Goal: Information Seeking & Learning: Understand process/instructions

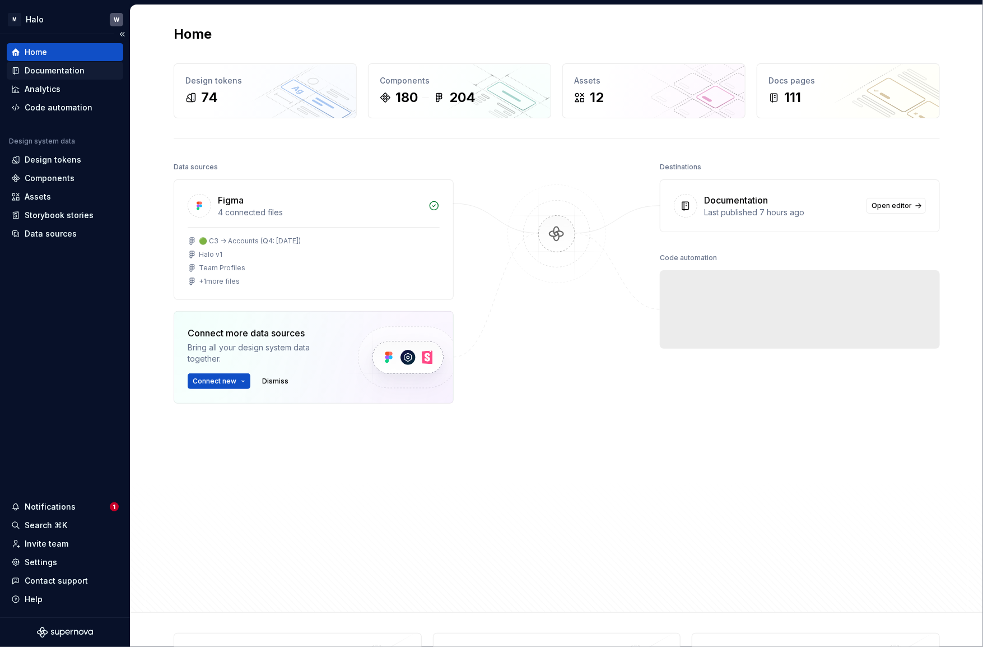
click at [43, 70] on div "Documentation" at bounding box center [55, 70] width 60 height 11
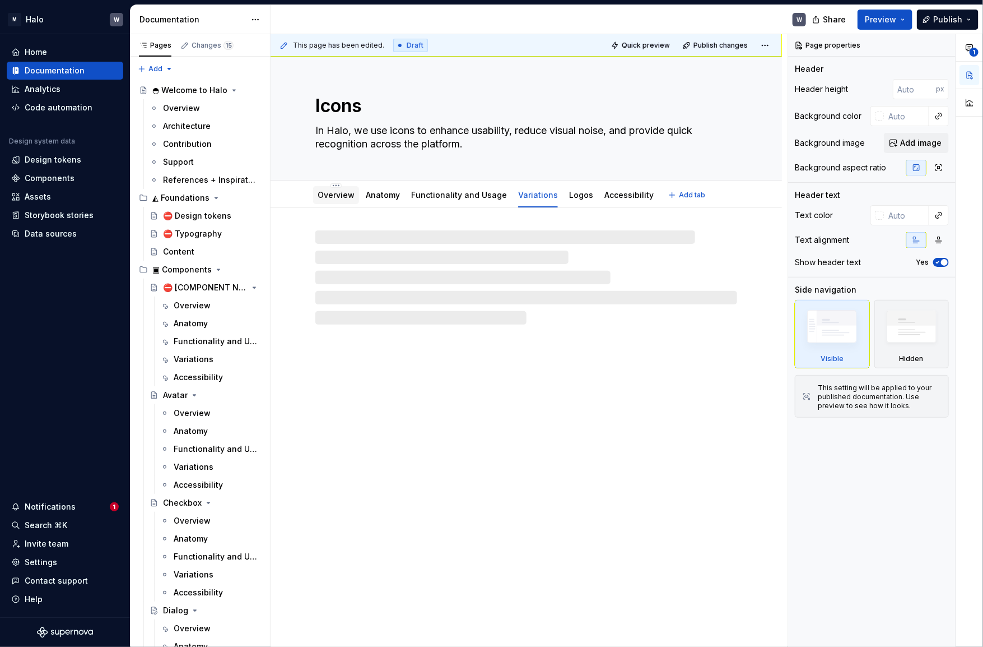
click at [337, 193] on link "Overview" at bounding box center [336, 195] width 37 height 10
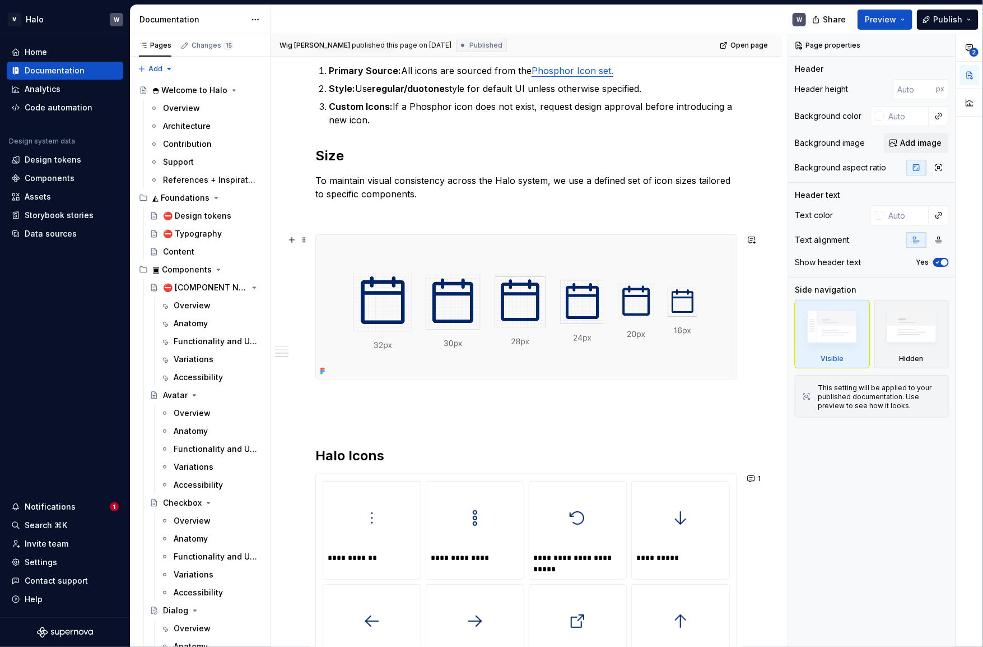
scroll to position [356, 0]
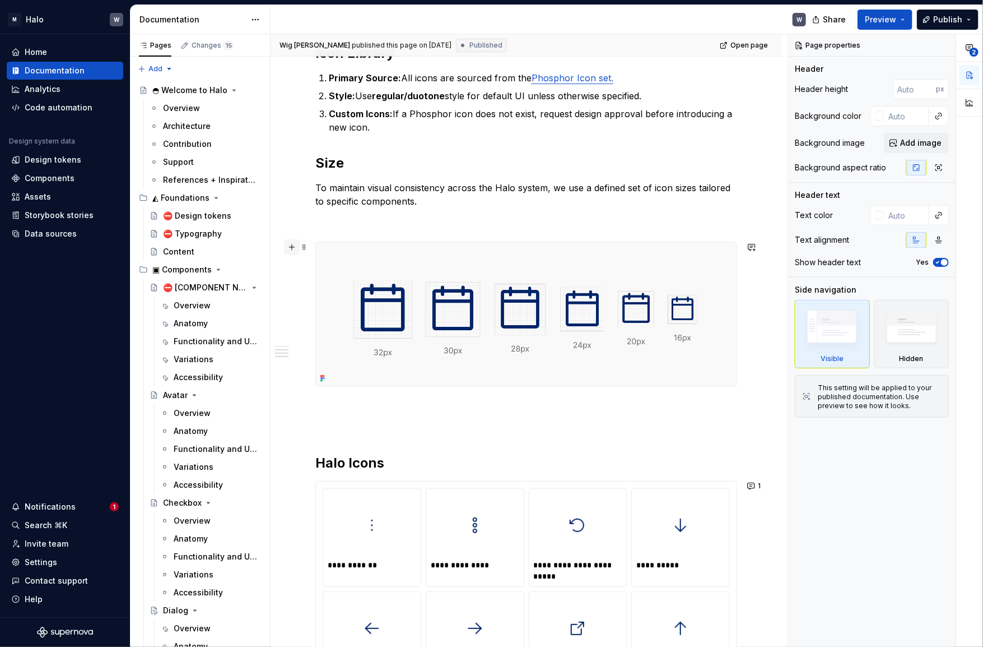
click at [294, 244] on button "button" at bounding box center [292, 247] width 16 height 16
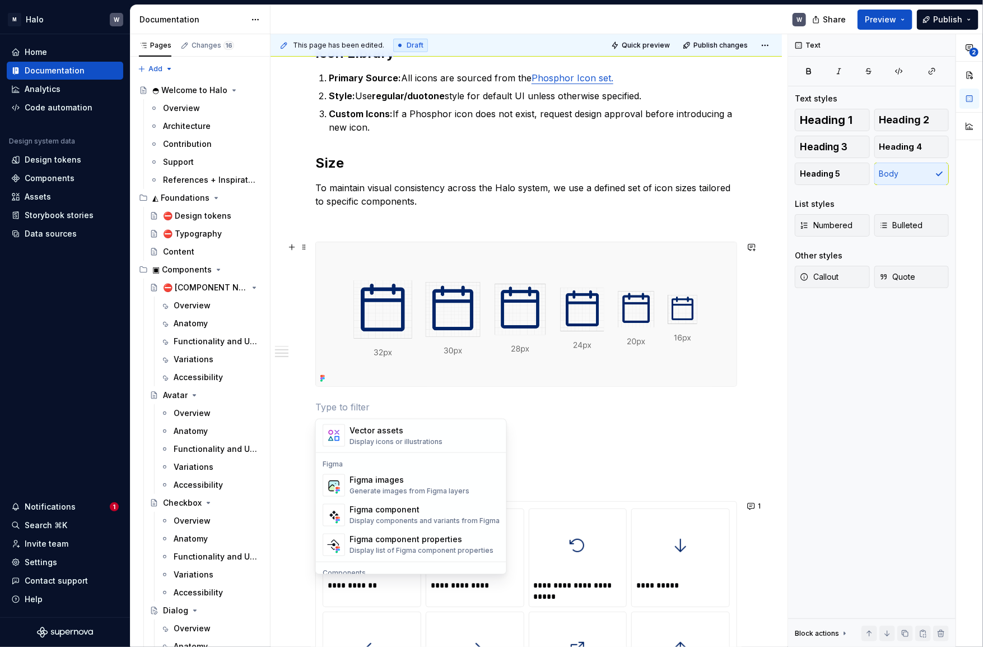
scroll to position [1070, 0]
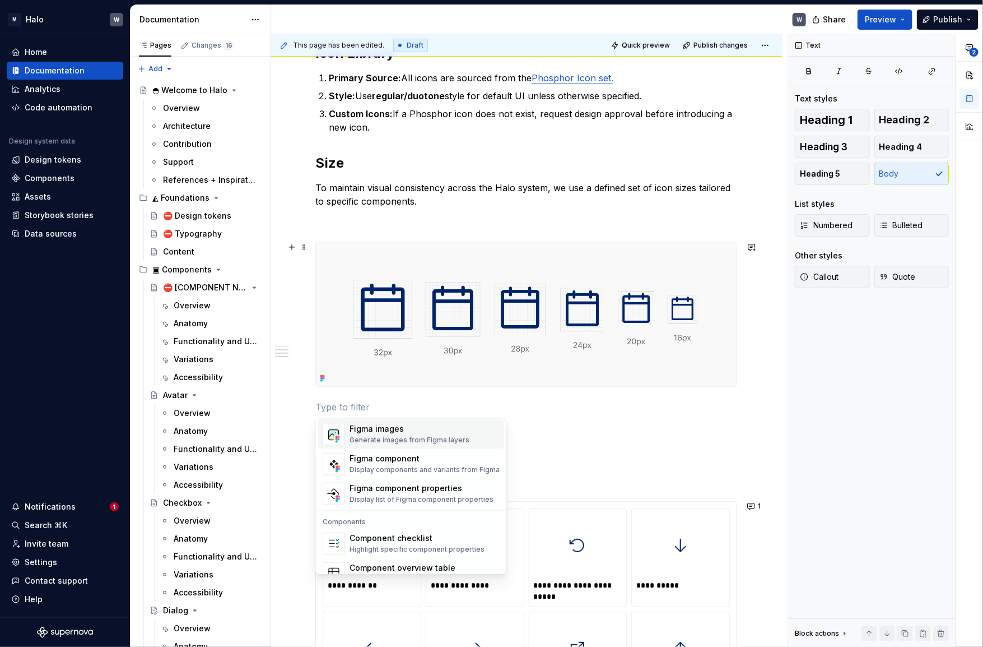
click at [409, 437] on div "Generate images from Figma layers" at bounding box center [410, 440] width 120 height 9
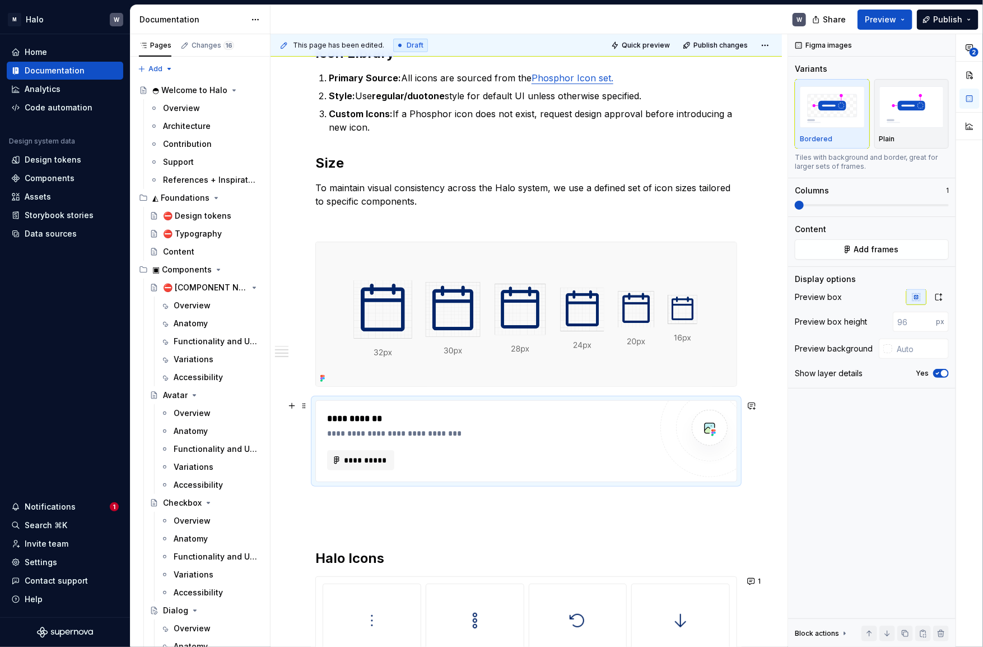
click at [408, 435] on div "**********" at bounding box center [490, 433] width 326 height 11
click at [372, 459] on span "**********" at bounding box center [365, 459] width 44 height 11
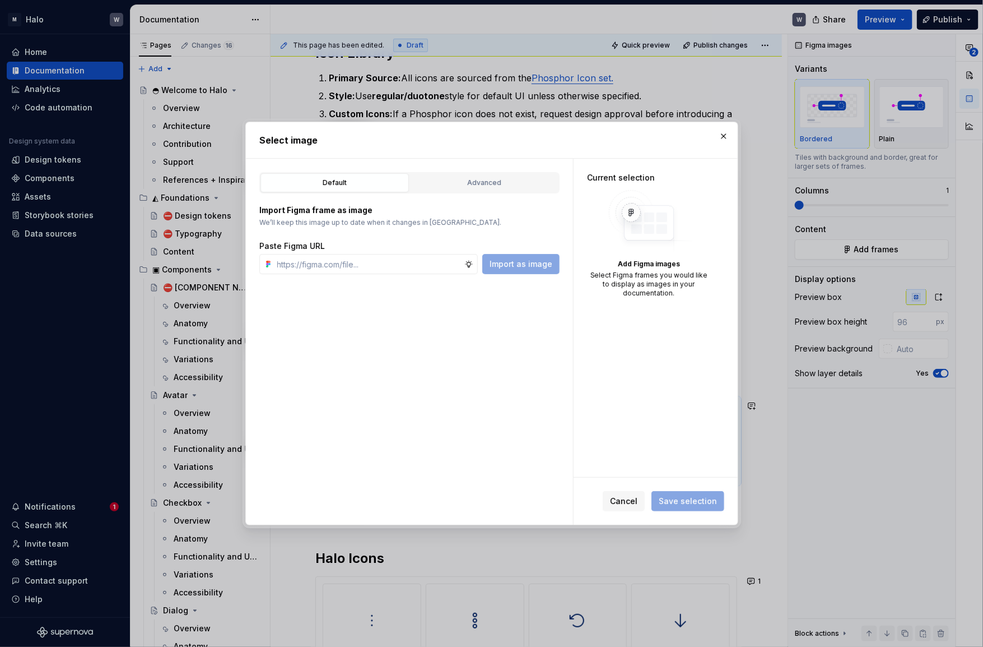
type textarea "*"
type input "[URL][DOMAIN_NAME]"
click at [528, 267] on span "Import as image" at bounding box center [521, 263] width 63 height 11
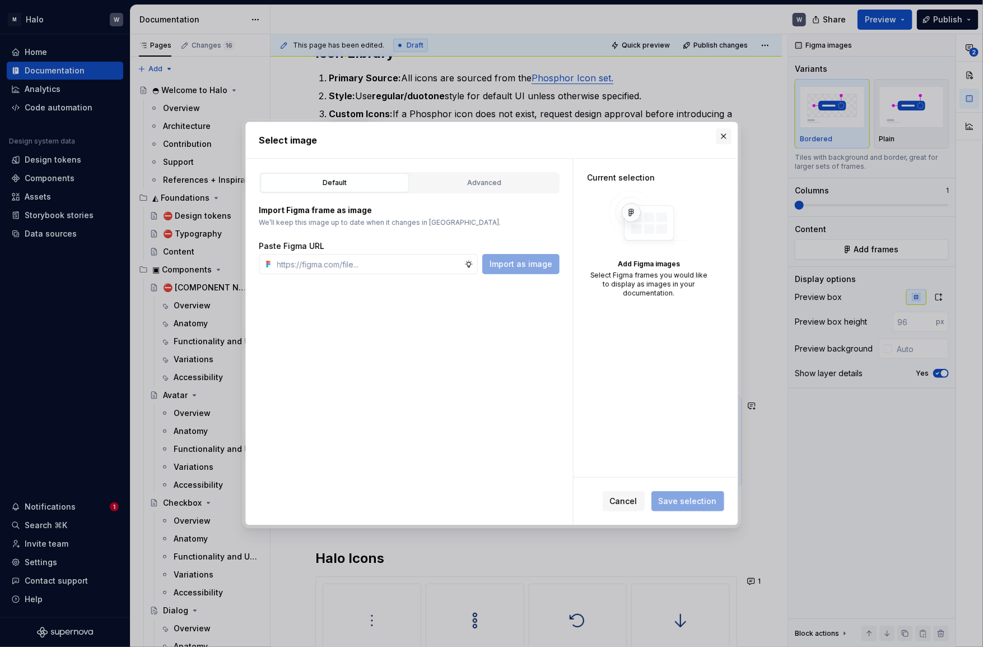
click at [722, 137] on button "button" at bounding box center [724, 136] width 16 height 16
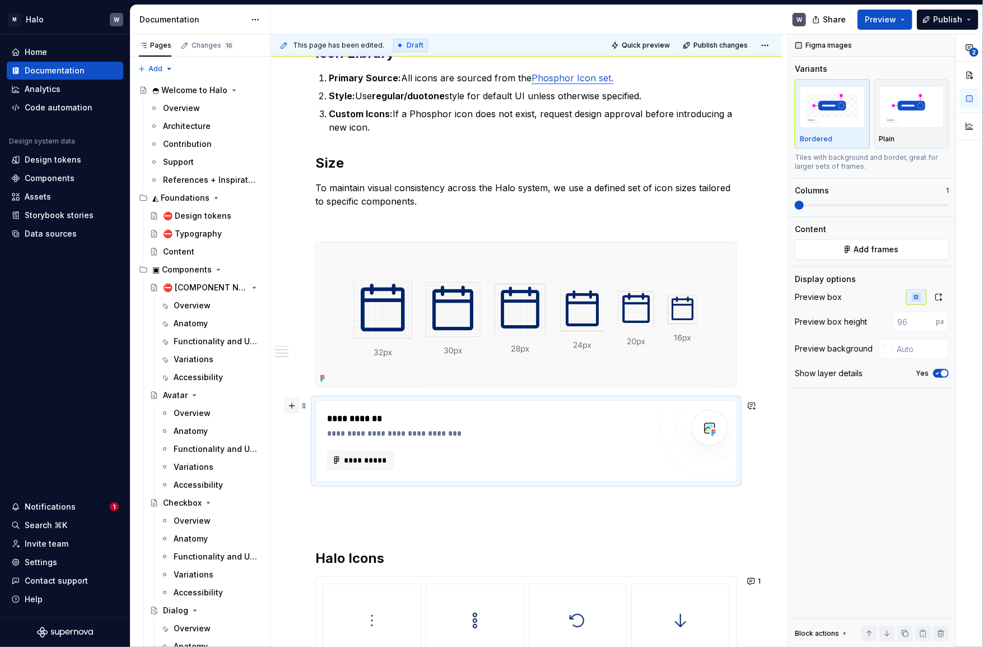
click at [291, 402] on button "button" at bounding box center [292, 406] width 16 height 16
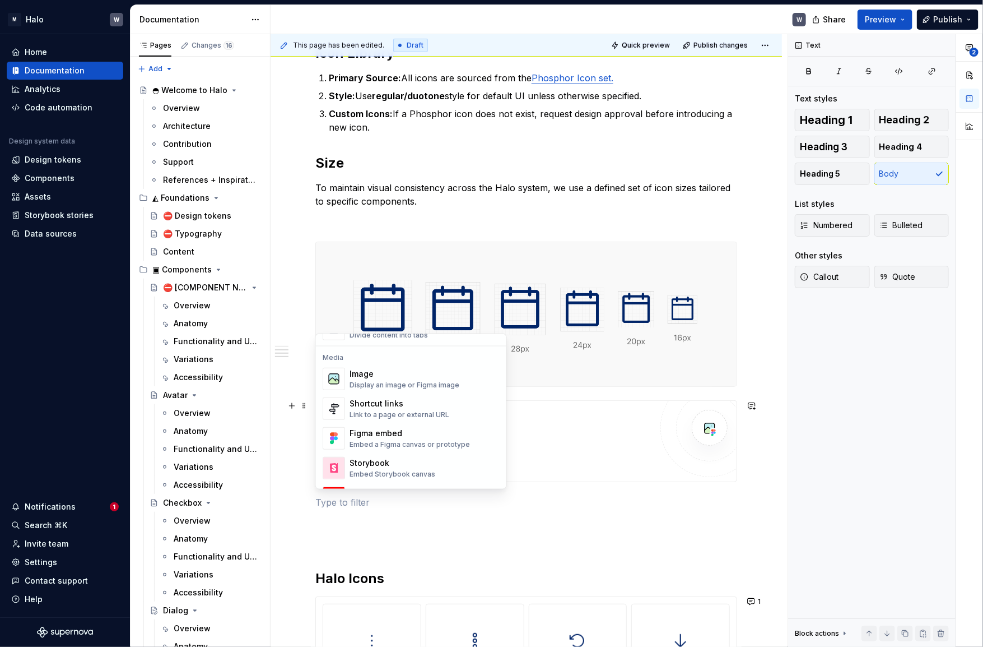
scroll to position [452, 0]
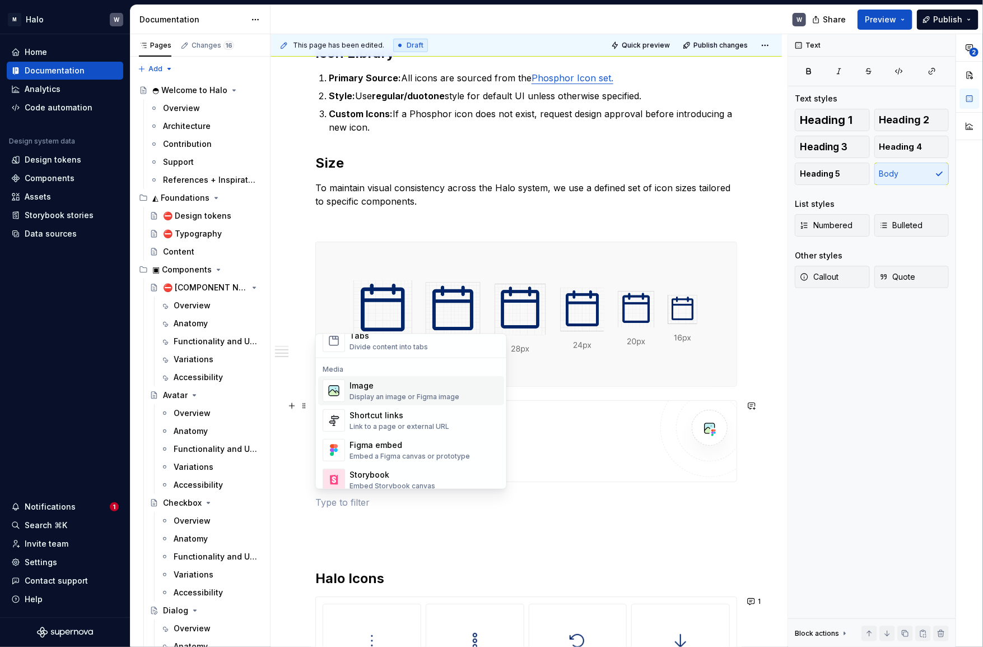
click at [393, 394] on div "Display an image or Figma image" at bounding box center [405, 396] width 110 height 9
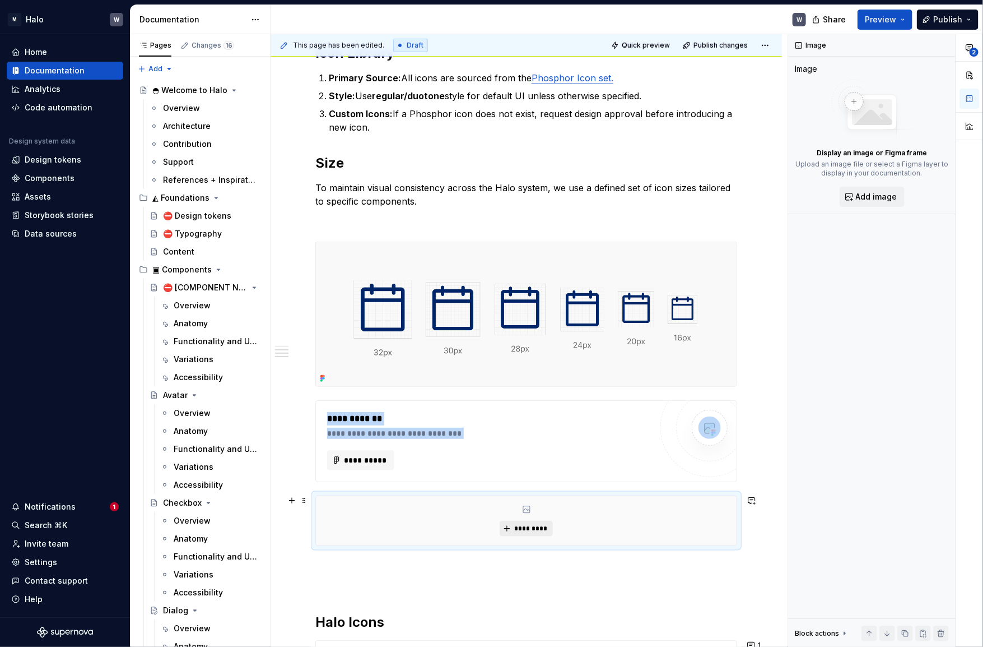
click at [526, 527] on span "*********" at bounding box center [531, 528] width 34 height 9
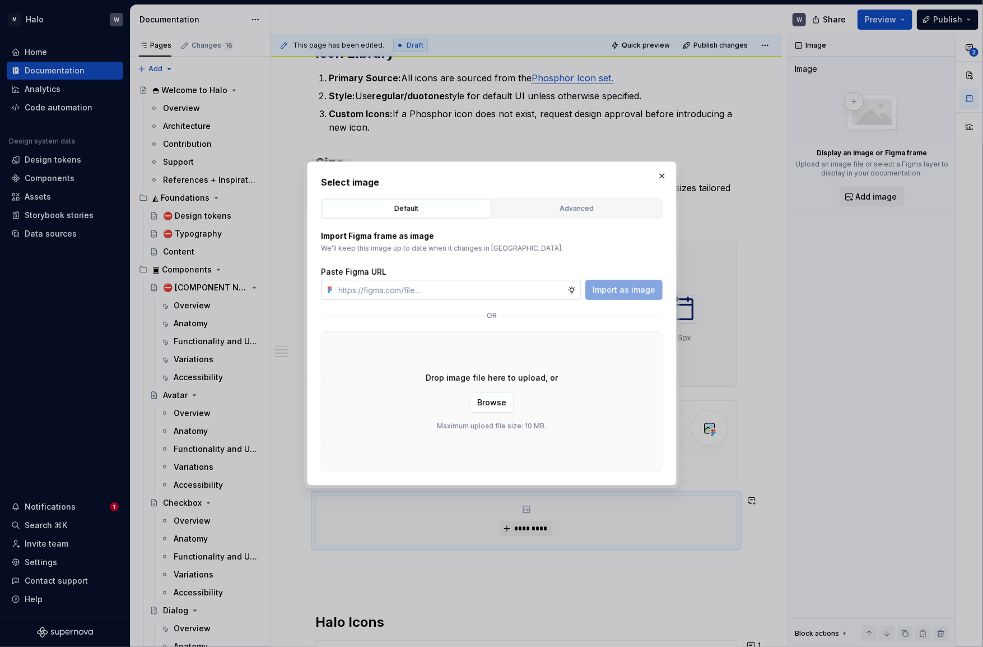
click at [417, 286] on input "text" at bounding box center [451, 290] width 233 height 20
type input "[URL][DOMAIN_NAME]"
click at [618, 285] on span "Import as image" at bounding box center [624, 289] width 63 height 11
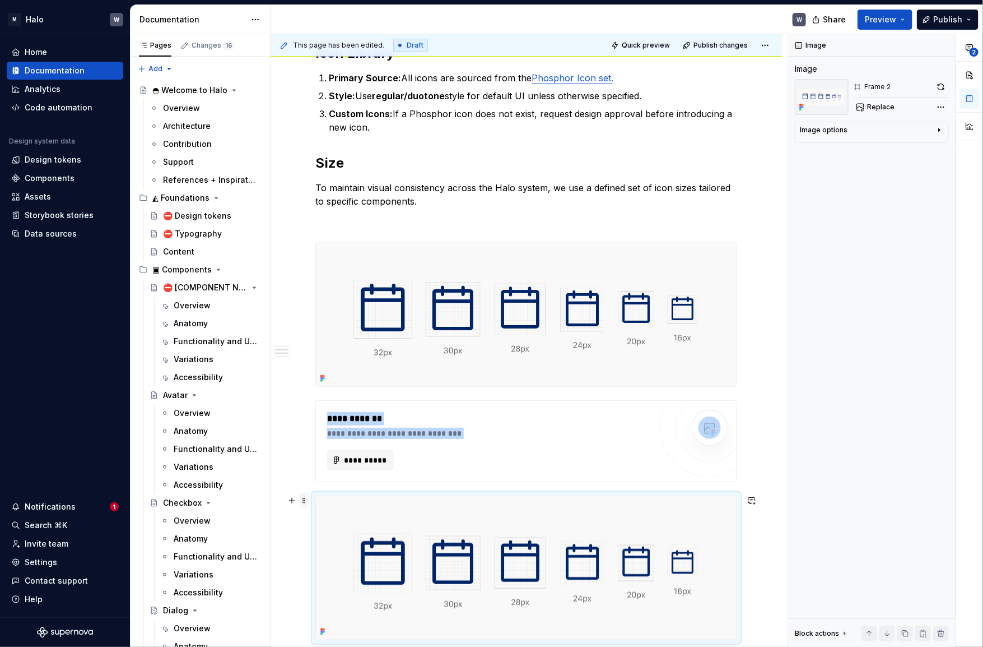
click at [305, 503] on span at bounding box center [304, 501] width 9 height 16
click at [338, 536] on div "Move up" at bounding box center [357, 535] width 73 height 11
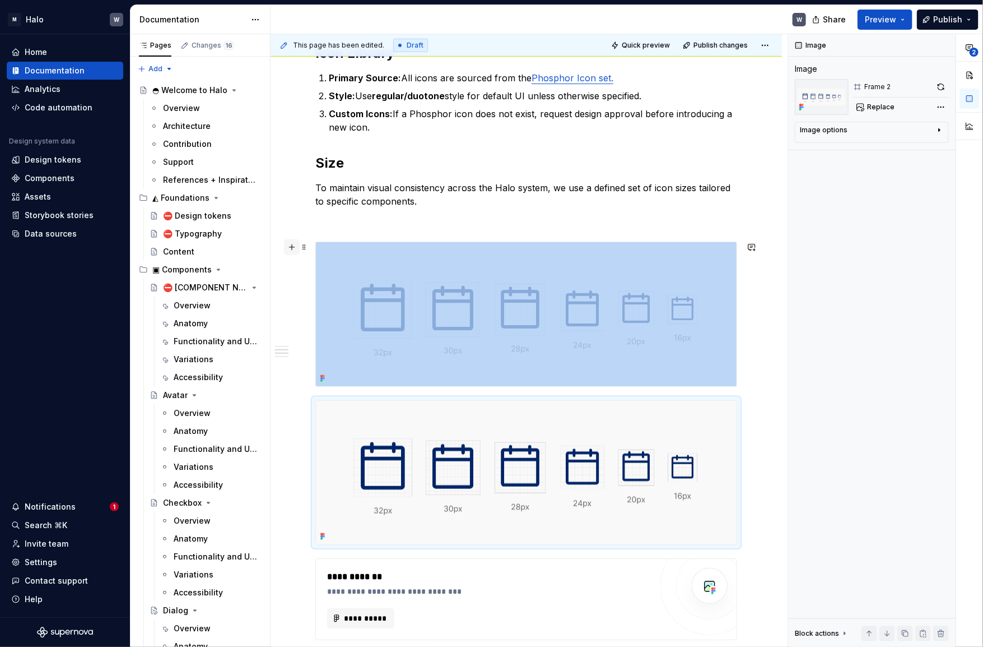
click at [295, 248] on button "button" at bounding box center [292, 247] width 16 height 16
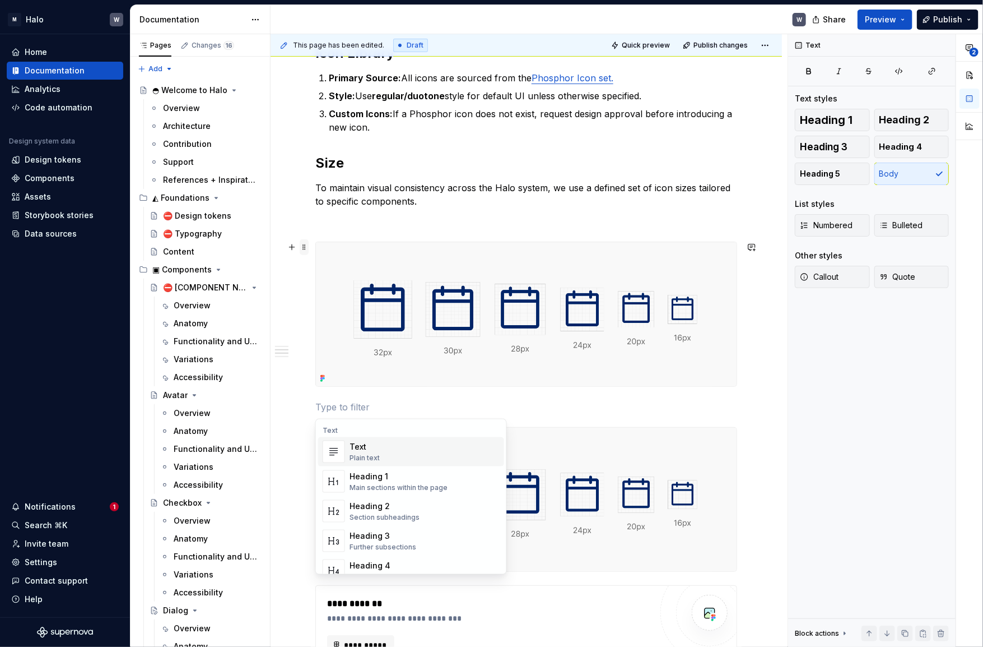
click at [303, 246] on span at bounding box center [304, 247] width 9 height 16
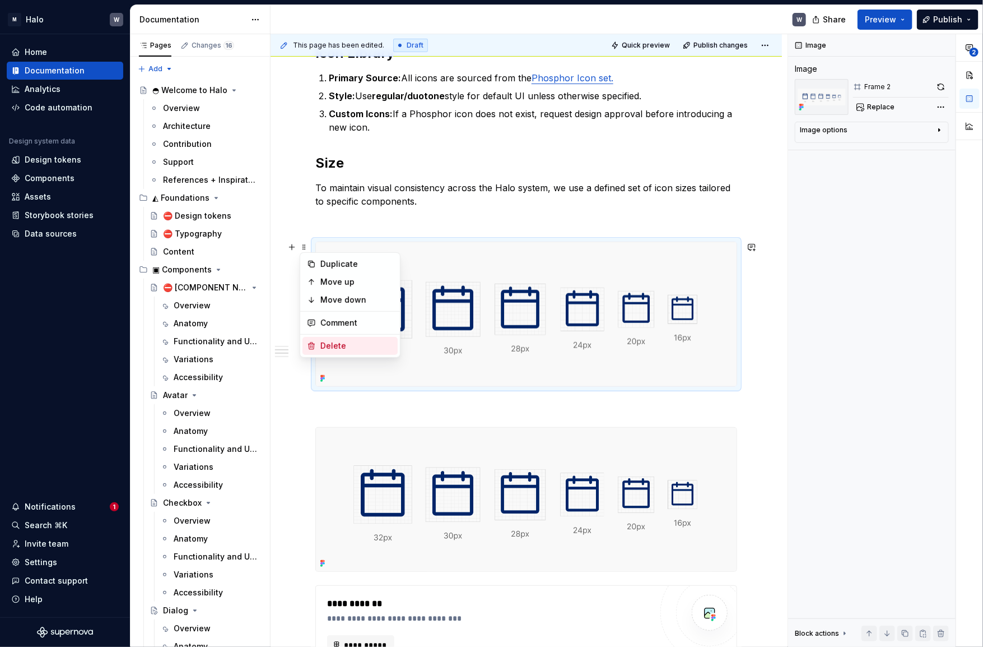
click at [328, 338] on div "Delete" at bounding box center [350, 346] width 95 height 18
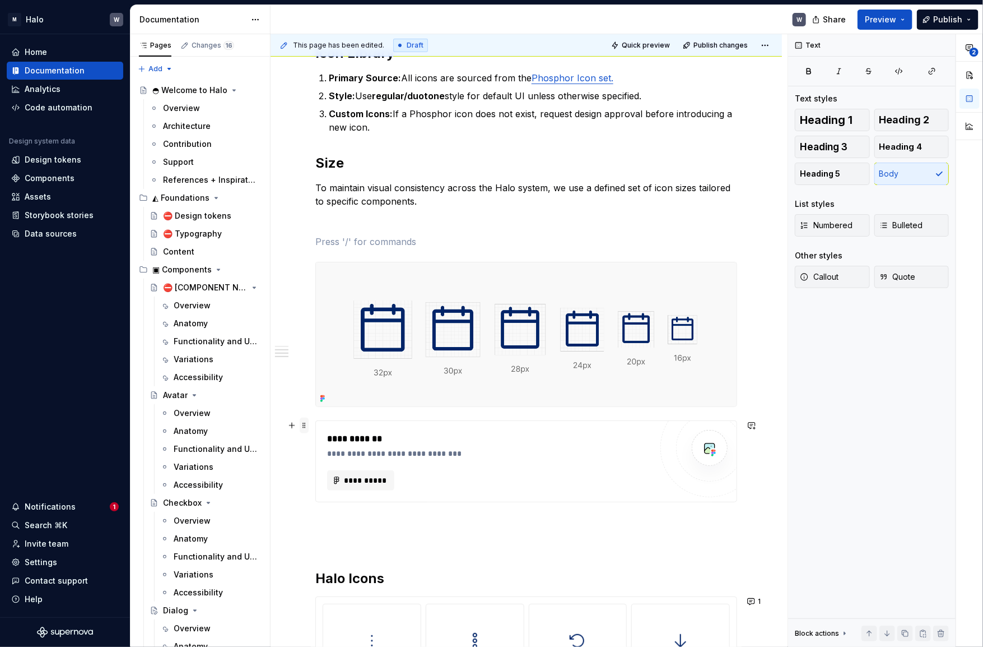
click at [303, 427] on span at bounding box center [304, 425] width 9 height 16
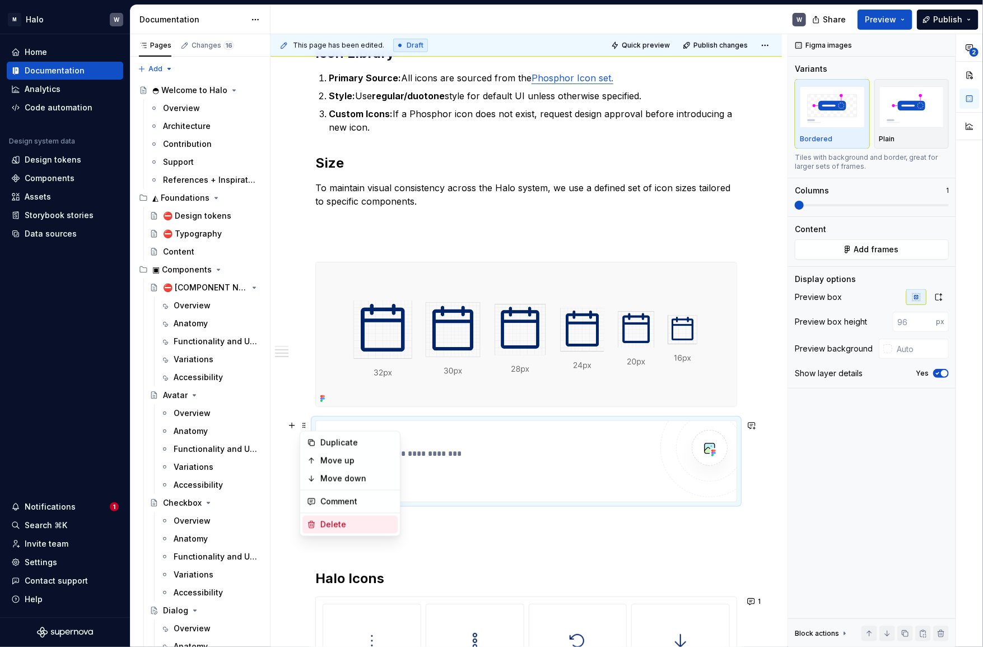
click at [338, 521] on div "Delete" at bounding box center [357, 524] width 73 height 11
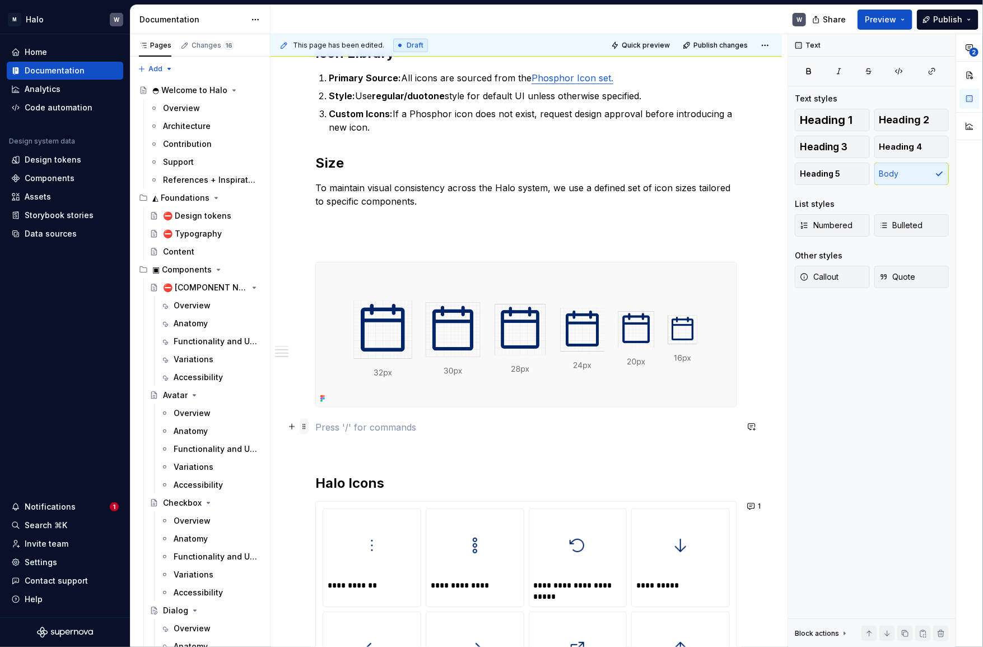
click at [308, 427] on span at bounding box center [304, 427] width 9 height 16
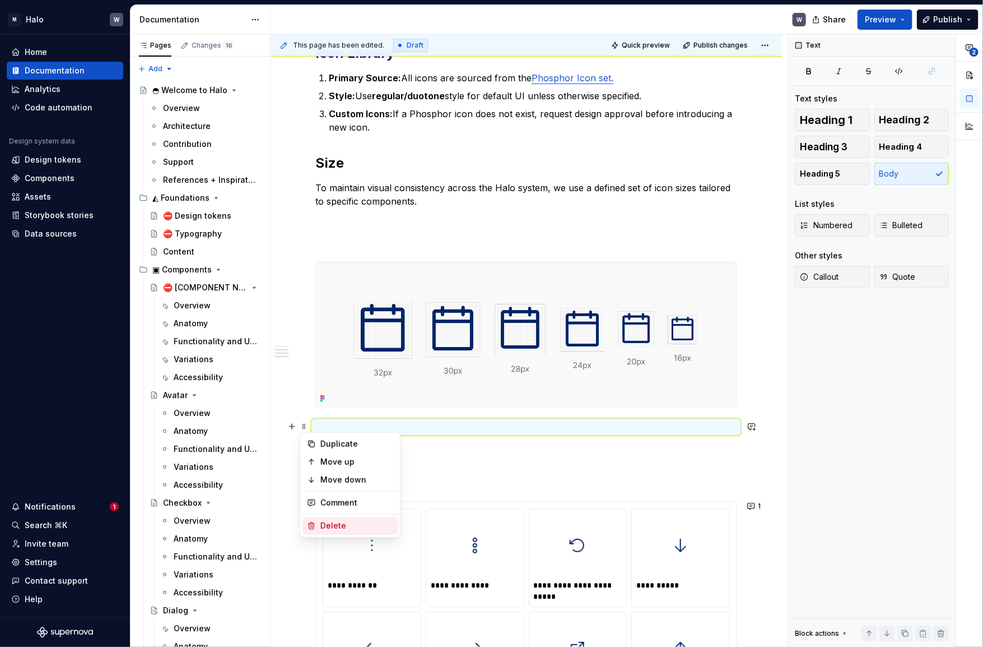
click at [325, 518] on div "Delete" at bounding box center [350, 526] width 95 height 18
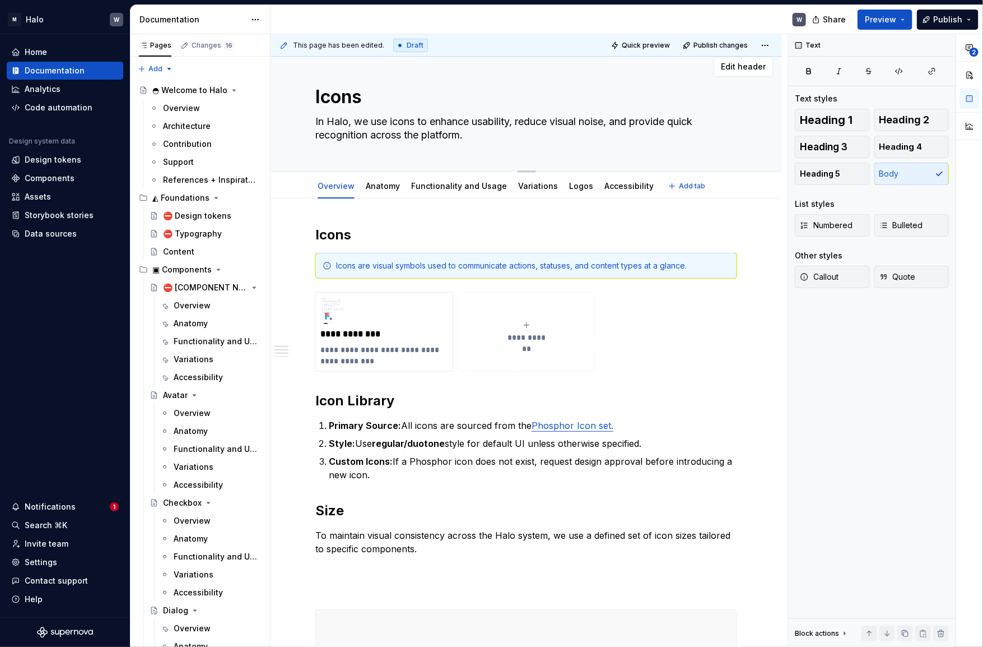
scroll to position [0, 0]
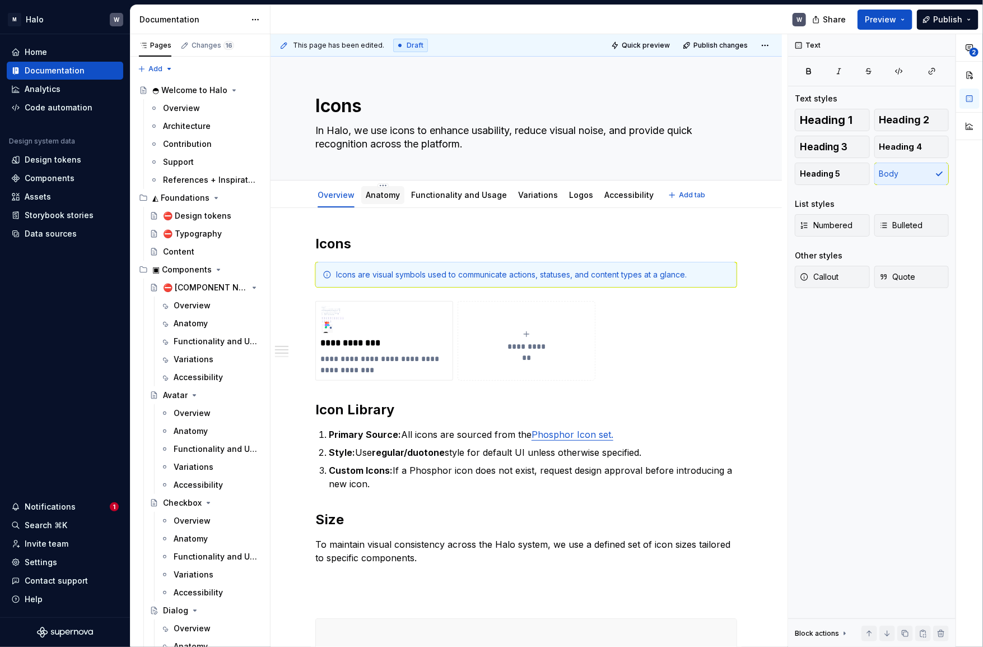
click at [385, 196] on link "Anatomy" at bounding box center [383, 195] width 34 height 10
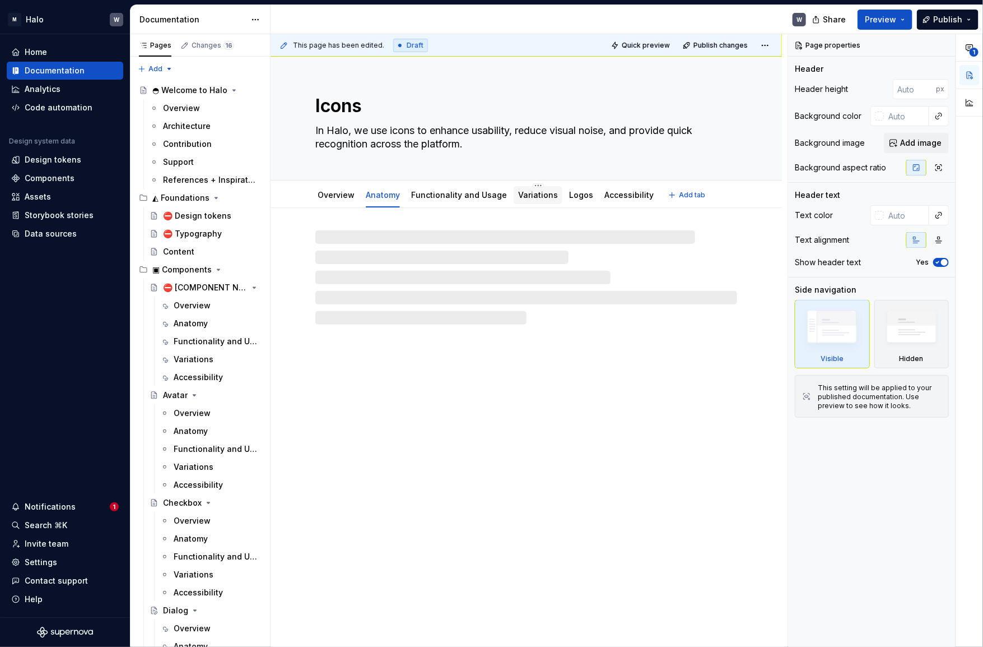
click at [529, 196] on link "Variations" at bounding box center [538, 195] width 40 height 10
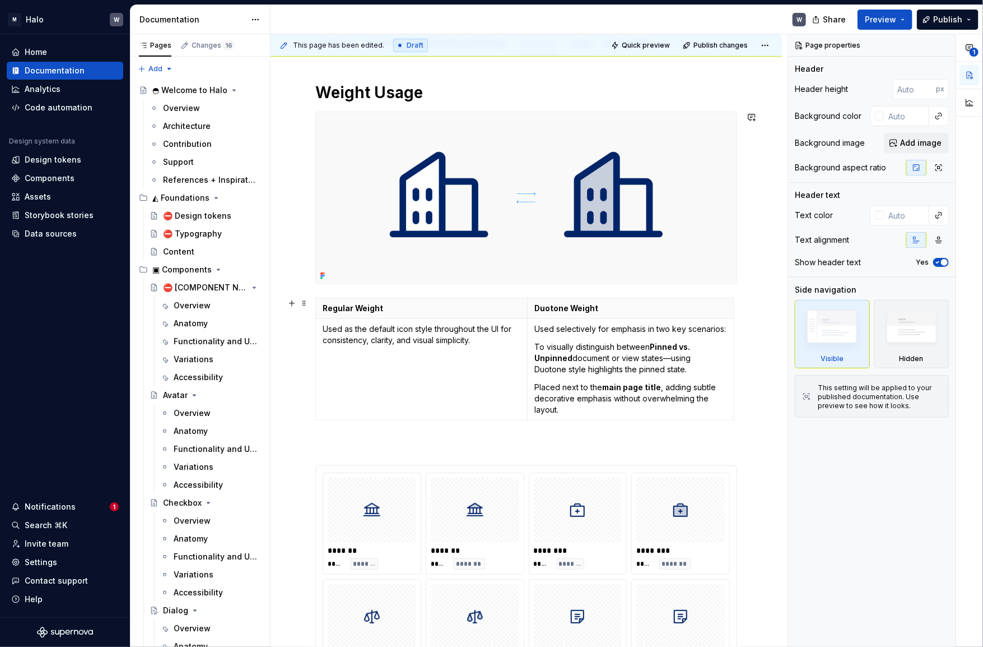
scroll to position [152, 0]
type textarea "*"
